Goal: Find specific page/section: Find specific page/section

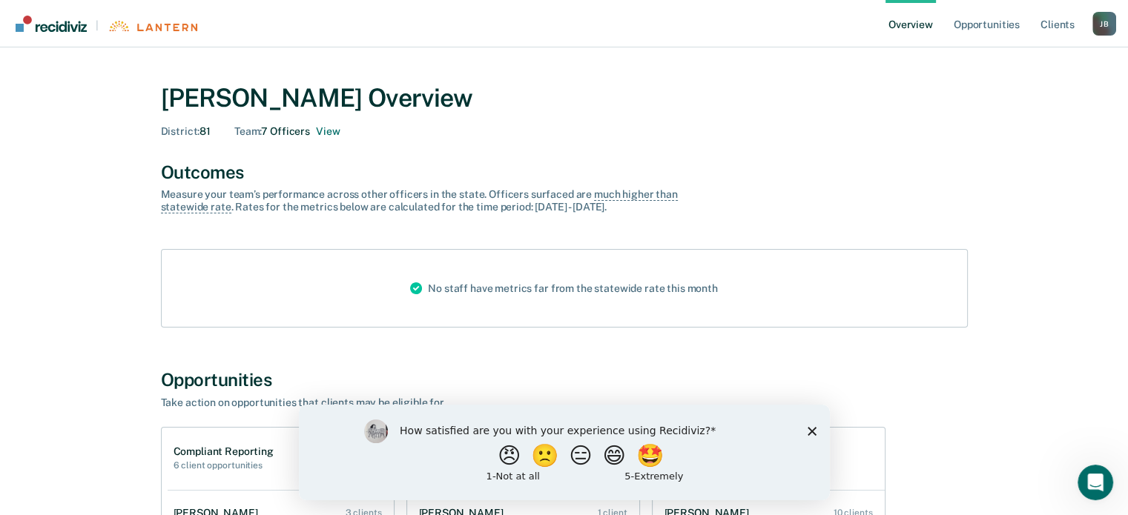
click at [810, 426] on div "How satisfied are you with your experience using Recidiviz? 😠 🙁 😑 😄 🤩 1 - Not a…" at bounding box center [563, 452] width 531 height 96
click at [813, 430] on icon "Close survey" at bounding box center [811, 430] width 9 height 9
